Goal: Find specific page/section: Find specific page/section

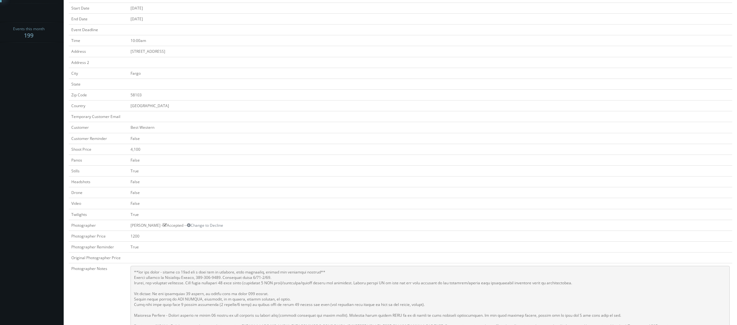
scroll to position [64, 0]
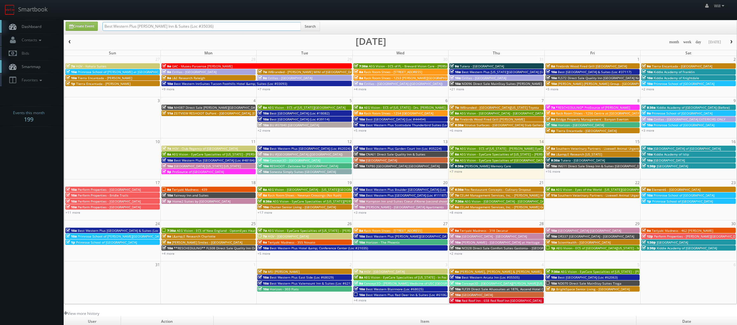
drag, startPoint x: 203, startPoint y: 26, endPoint x: -3, endPoint y: 18, distance: 205.4
click at [0, 18] on html "Smartbook Toggle Side Navigation Toggle Top Navigation Will Will Profile Logout…" at bounding box center [368, 218] width 737 height 436
paste input "(07-29-25) Best Western Independence Kansas City (Loc #26193"
drag, startPoint x: 124, startPoint y: 26, endPoint x: -20, endPoint y: 17, distance: 144.8
click at [0, 17] on html "Smartbook Toggle Side Navigation Toggle Top Navigation Will Will Profile Logout…" at bounding box center [368, 218] width 737 height 436
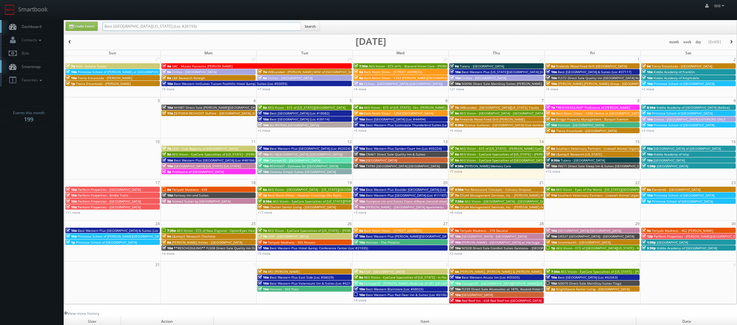
type input "Best Western Independence Kansas City (Loc #26193)"
click at [306, 26] on button "Search" at bounding box center [309, 27] width 19 height 10
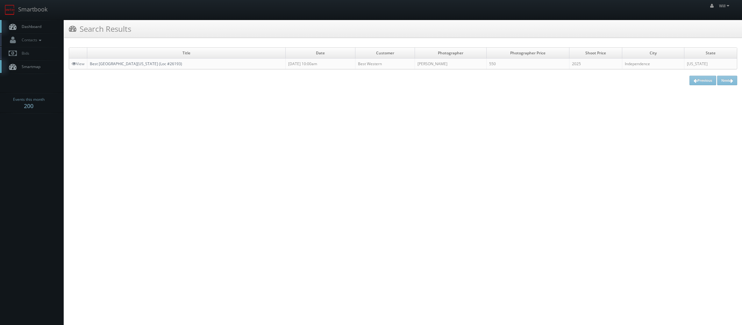
click at [133, 64] on link "Best Western Independence Kansas City (Loc #26193)" at bounding box center [136, 63] width 92 height 5
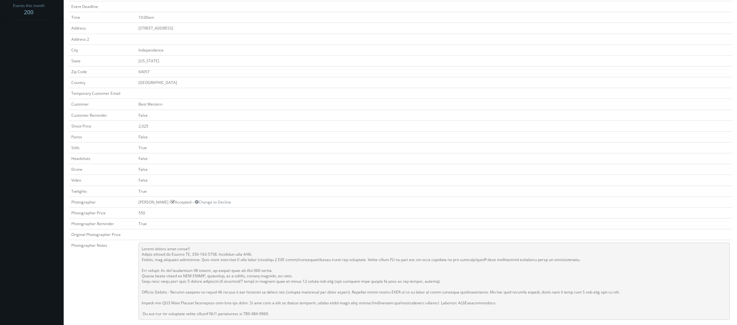
scroll to position [127, 0]
